Goal: Book appointment/travel/reservation

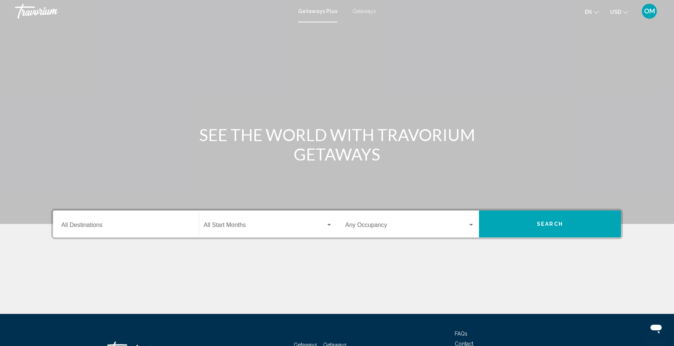
click at [120, 224] on input "Destination All Destinations" at bounding box center [125, 227] width 129 height 7
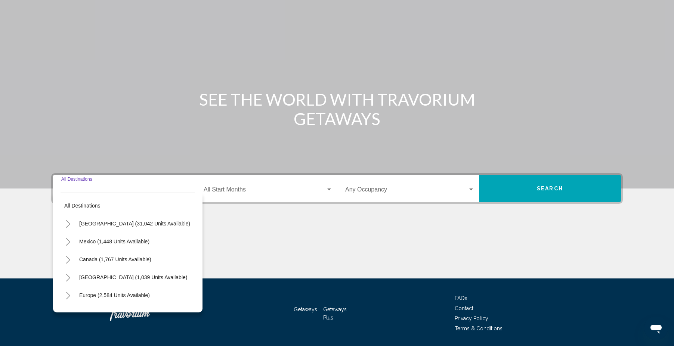
scroll to position [59, 0]
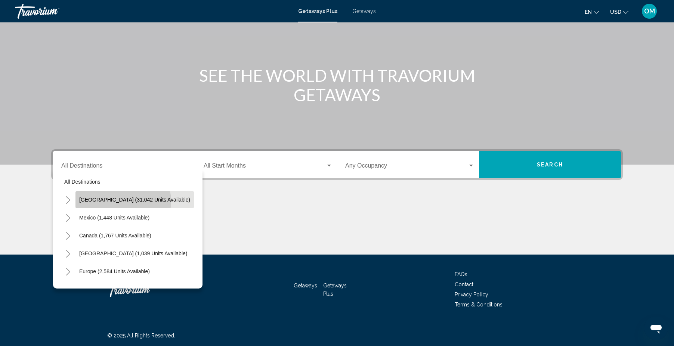
click at [121, 201] on span "[GEOGRAPHIC_DATA] (31,042 units available)" at bounding box center [134, 200] width 111 height 6
type input "**********"
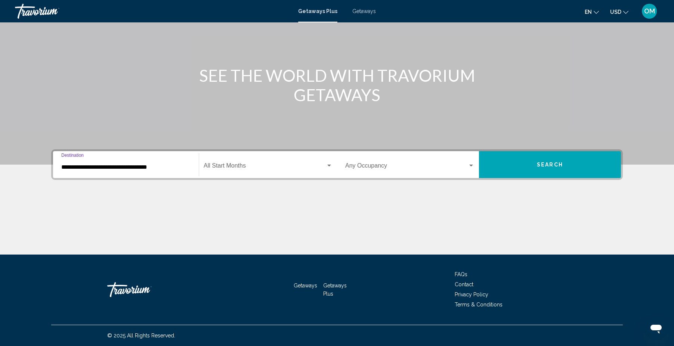
click at [229, 165] on span "Search widget" at bounding box center [265, 167] width 122 height 7
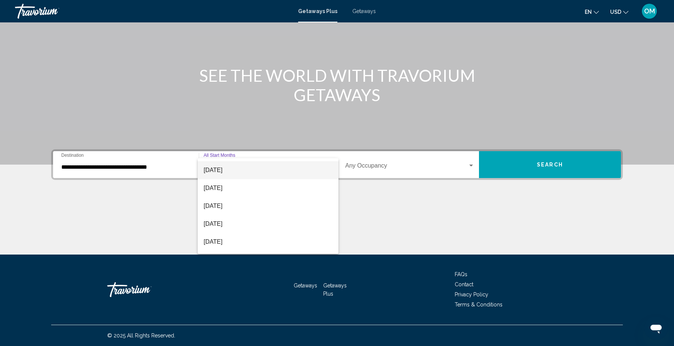
scroll to position [75, 0]
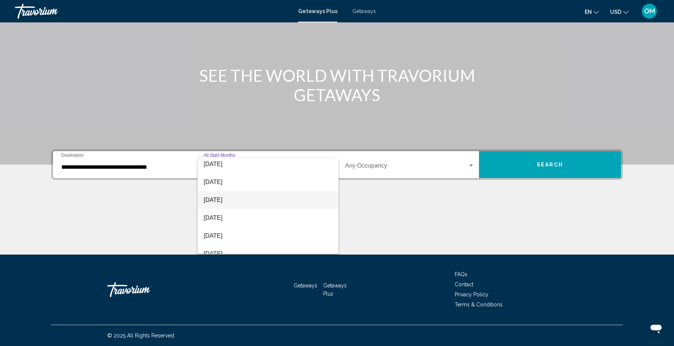
click at [219, 201] on span "[DATE]" at bounding box center [268, 200] width 129 height 18
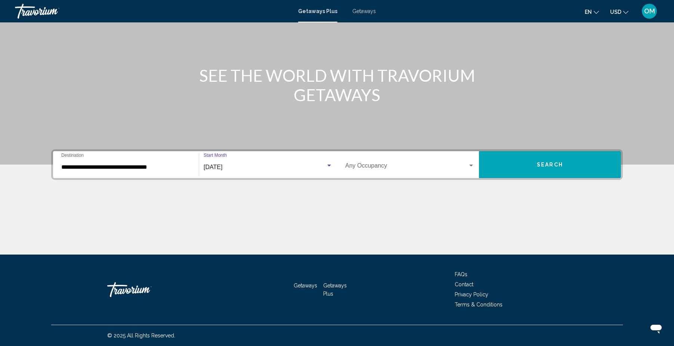
click at [391, 165] on span "Search widget" at bounding box center [406, 167] width 123 height 7
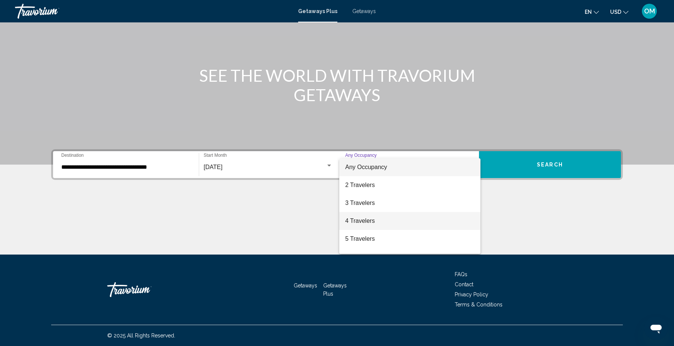
click at [371, 220] on span "4 Travelers" at bounding box center [409, 221] width 129 height 18
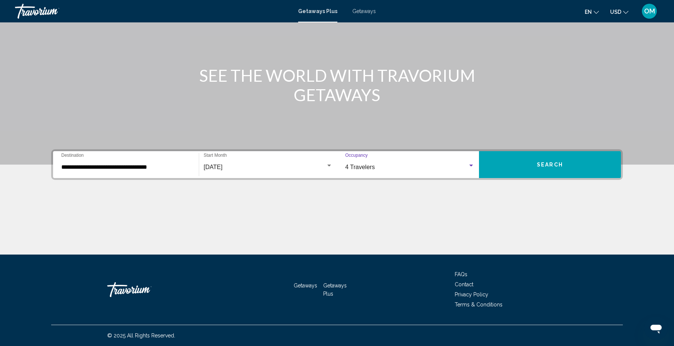
click at [567, 164] on button "Search" at bounding box center [550, 164] width 142 height 27
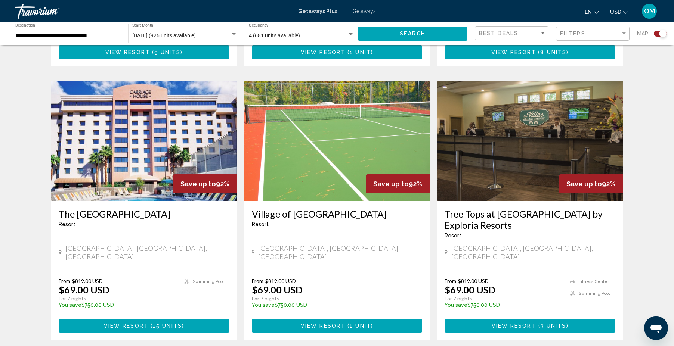
scroll to position [1115, 0]
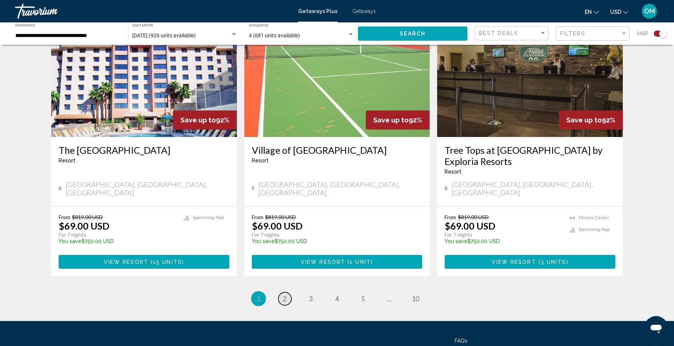
click at [285, 295] on span "2" at bounding box center [285, 299] width 4 height 8
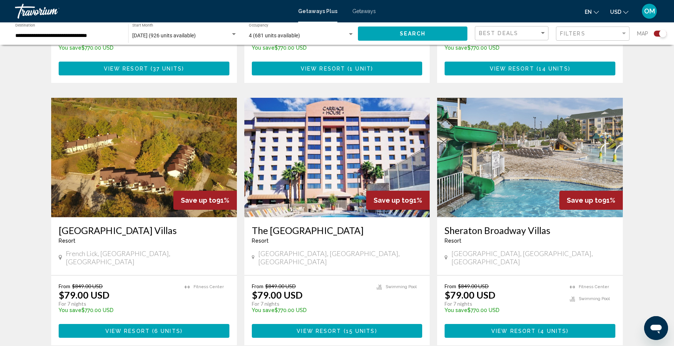
scroll to position [1126, 0]
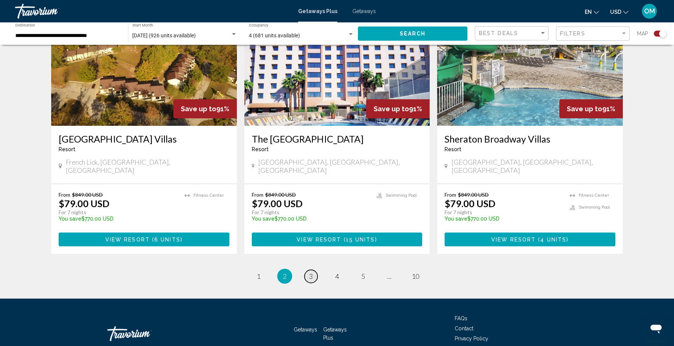
click at [312, 272] on span "3" at bounding box center [311, 276] width 4 height 8
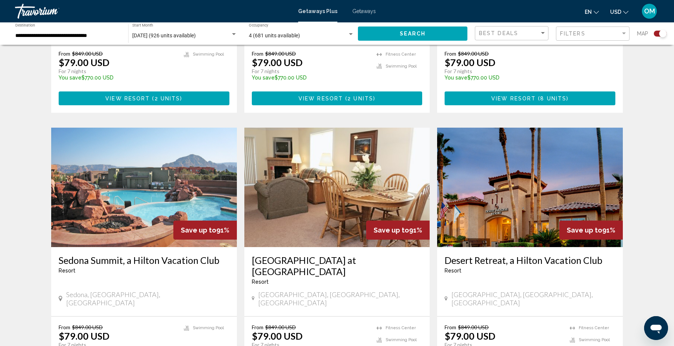
scroll to position [1009, 0]
